Goal: Navigation & Orientation: Go to known website

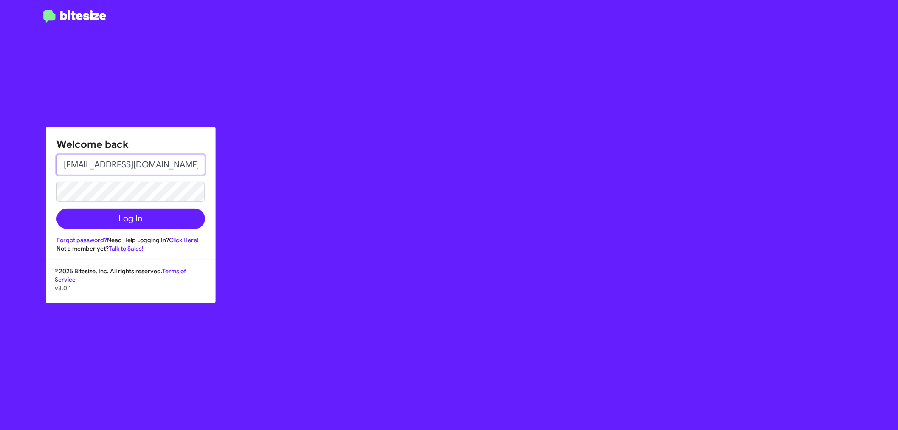
click at [171, 165] on input "[EMAIL_ADDRESS][DOMAIN_NAME]" at bounding box center [130, 164] width 149 height 20
type input "[EMAIL_ADDRESS][DOMAIN_NAME]"
click at [101, 212] on button "Log In" at bounding box center [130, 218] width 149 height 20
click at [142, 218] on button "Log In" at bounding box center [130, 218] width 149 height 20
click at [137, 215] on button "Log In" at bounding box center [130, 218] width 149 height 20
